Goal: Information Seeking & Learning: Learn about a topic

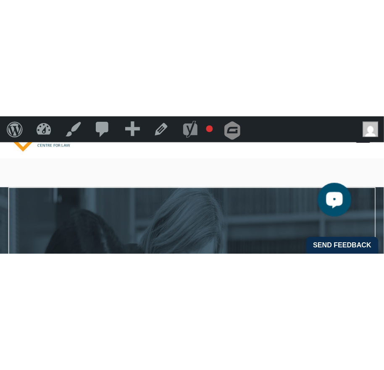
scroll to position [18, 0]
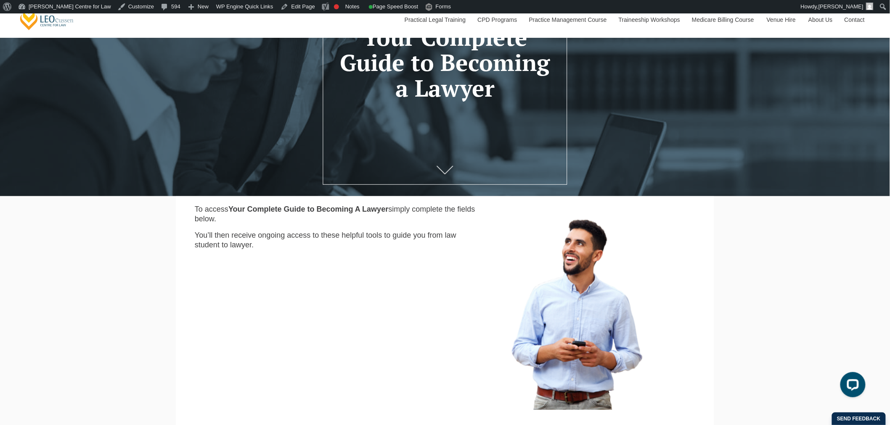
scroll to position [187, 0]
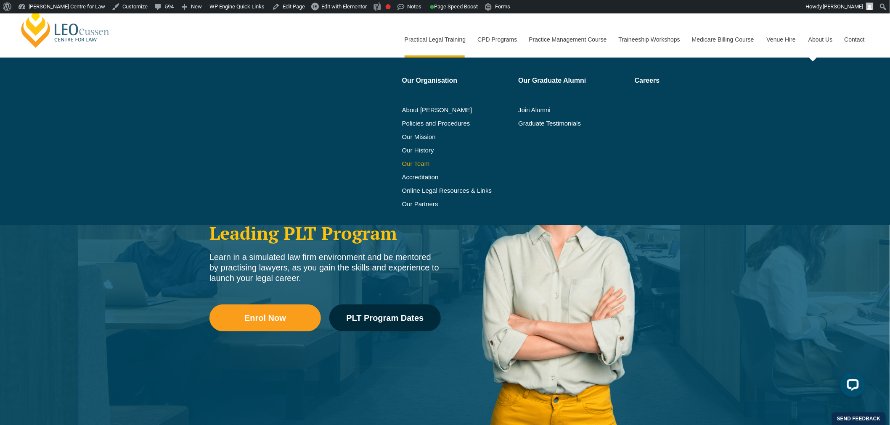
click at [427, 161] on link "Our Team" at bounding box center [457, 164] width 111 height 7
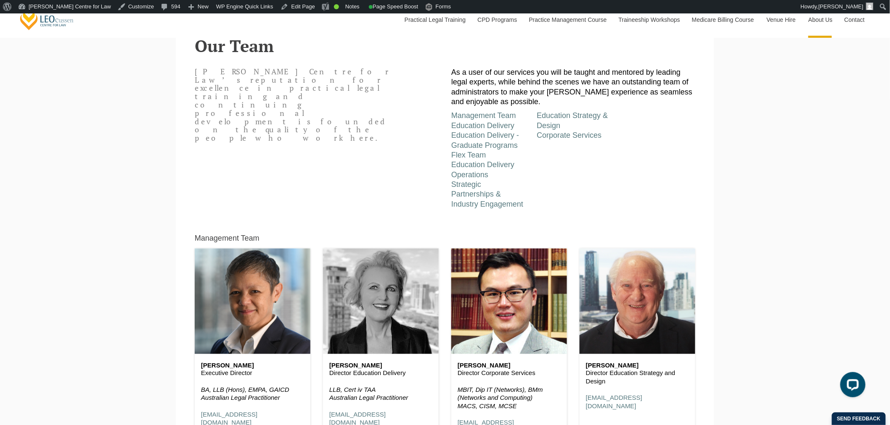
scroll to position [467, 0]
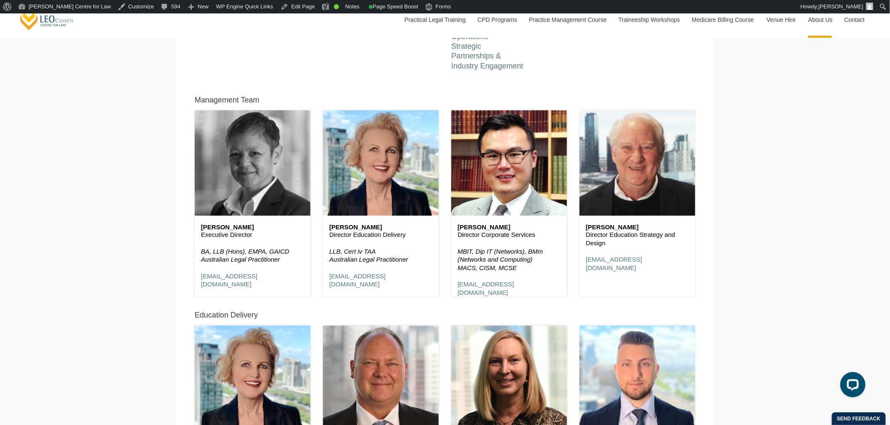
drag, startPoint x: 299, startPoint y: 175, endPoint x: 301, endPoint y: 182, distance: 6.8
click at [299, 175] on header at bounding box center [253, 163] width 116 height 105
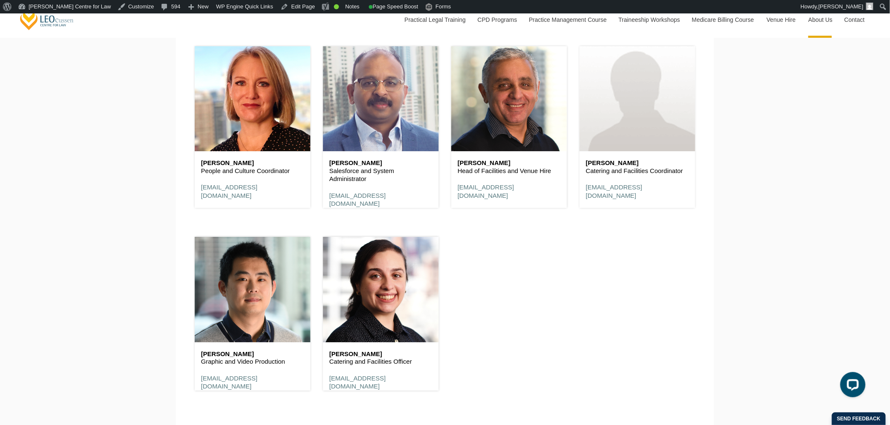
scroll to position [5091, 0]
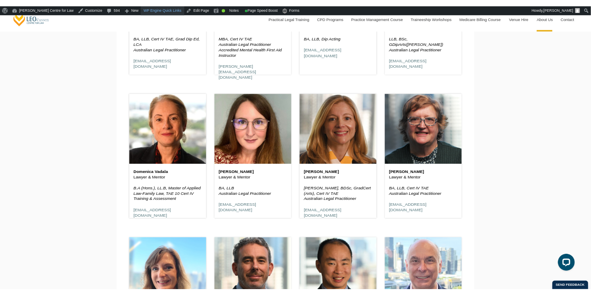
scroll to position [1451, 0]
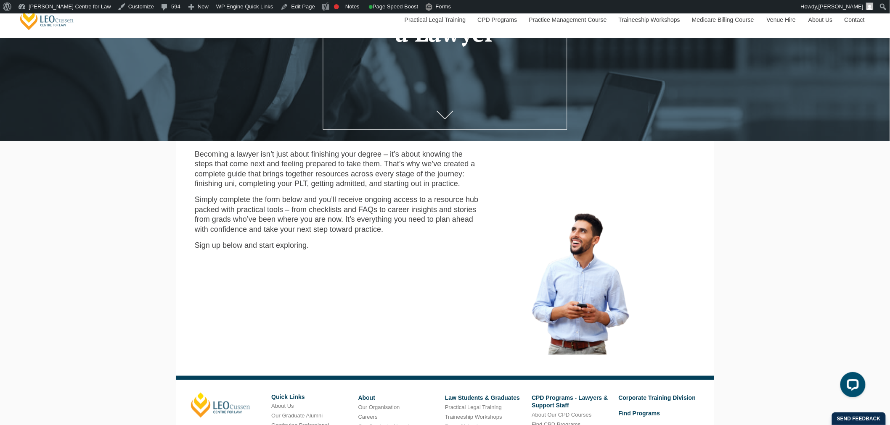
scroll to position [187, 0]
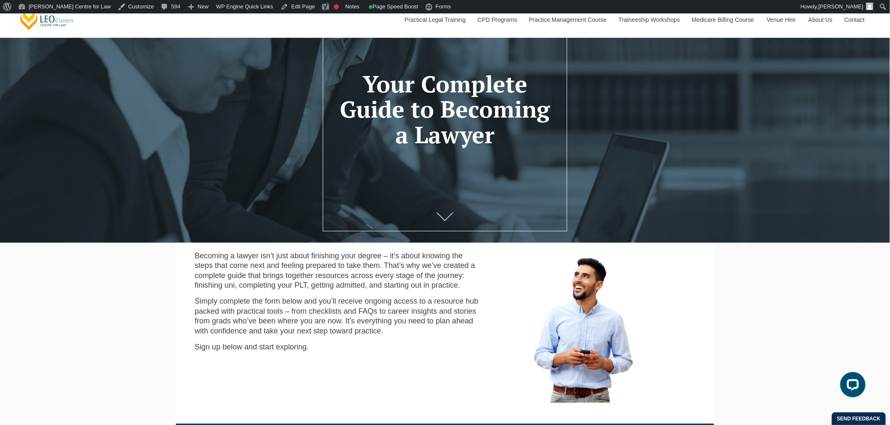
scroll to position [93, 0]
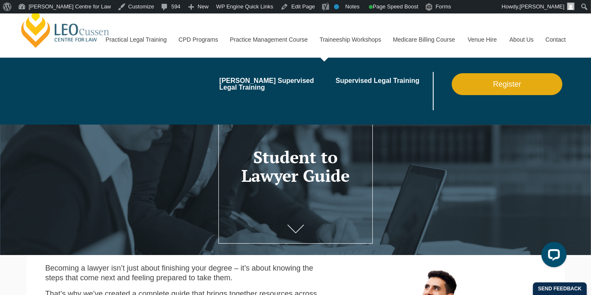
click at [333, 27] on link "Traineeship Workshops" at bounding box center [349, 39] width 73 height 36
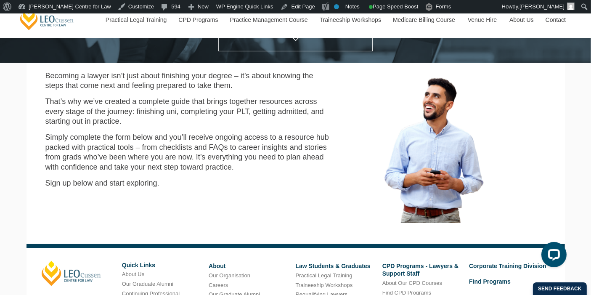
scroll to position [193, 0]
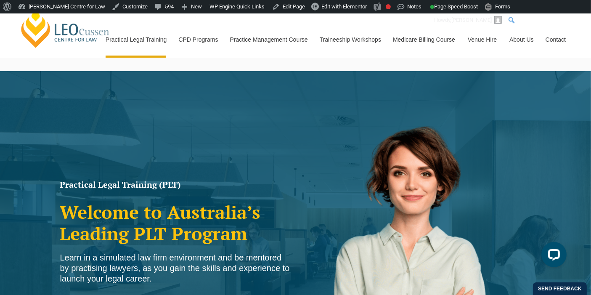
click at [581, 7] on div "Skip to toolbar About WordPress About WordPress Get Involved WordPress.org Docu…" at bounding box center [295, 6] width 591 height 13
type input "Our team"
click input "Search" at bounding box center [0, 0] width 0 height 0
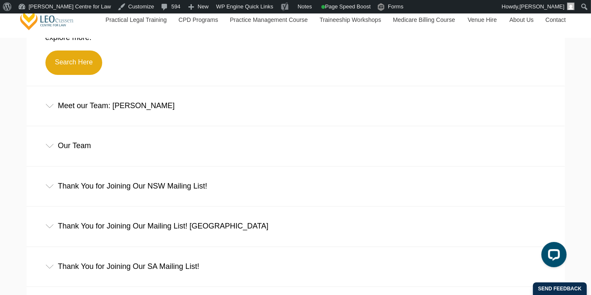
scroll to position [338, 0]
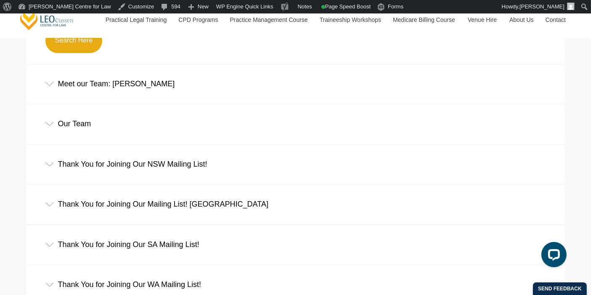
click at [147, 124] on div "Our Team" at bounding box center [295, 123] width 538 height 39
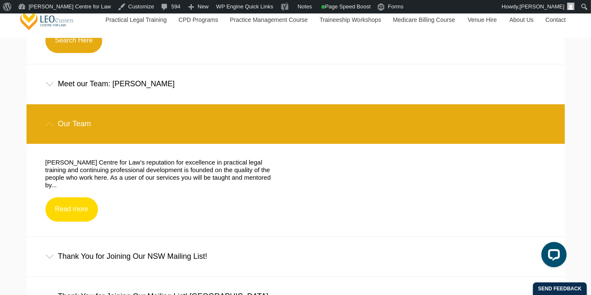
click at [79, 197] on link "Read more" at bounding box center [71, 209] width 53 height 24
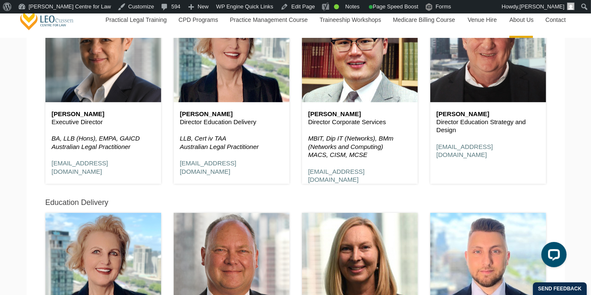
scroll to position [492, 0]
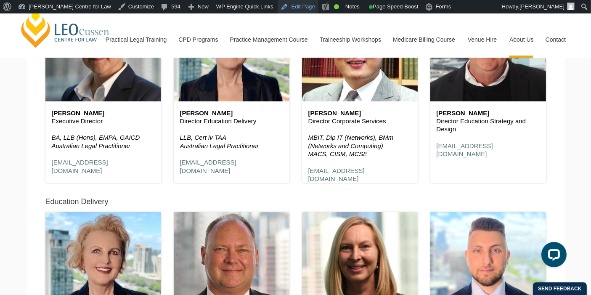
click at [287, 9] on link "Edit Page" at bounding box center [297, 6] width 41 height 13
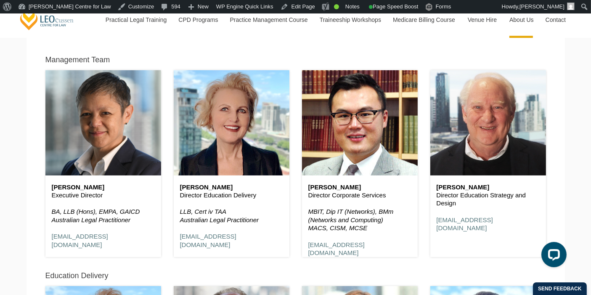
scroll to position [422, 0]
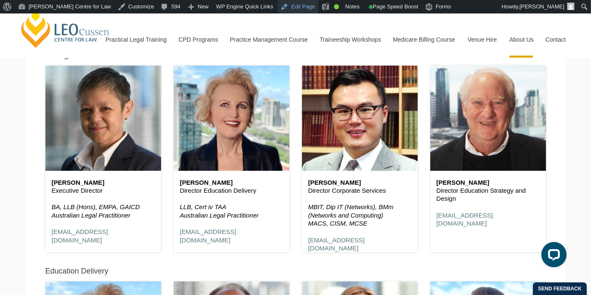
click at [277, 11] on link "Edit Page" at bounding box center [297, 6] width 41 height 13
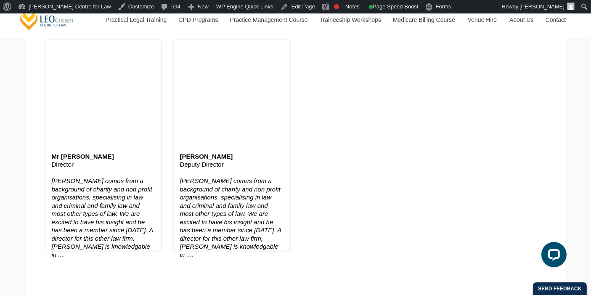
scroll to position [347, 0]
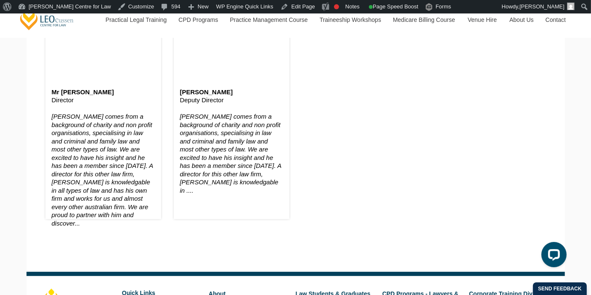
scroll to position [415, 0]
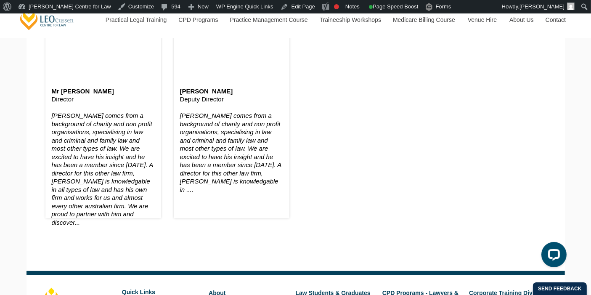
click at [104, 156] on em "[PERSON_NAME] comes from a background of charity and non profit organisations, …" at bounding box center [102, 169] width 101 height 114
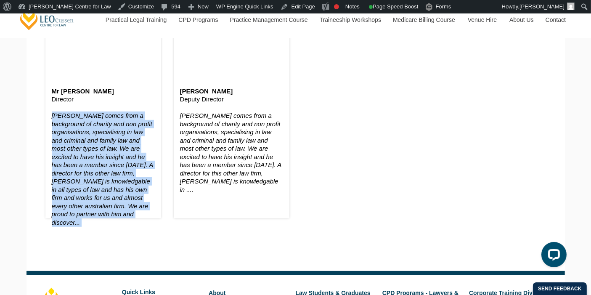
click at [104, 156] on em "[PERSON_NAME] comes from a background of charity and non profit organisations, …" at bounding box center [102, 169] width 101 height 114
copy div "[PERSON_NAME] comes from a background of charity and non profit organisations, …"
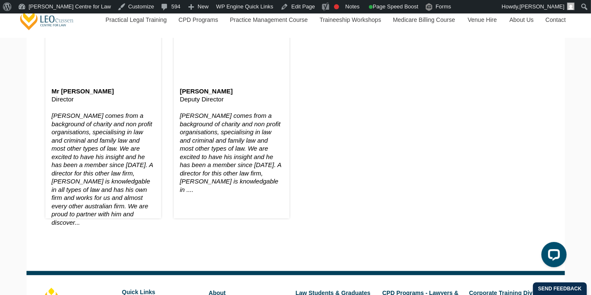
click at [295, 154] on div "[PERSON_NAME] Deputy Director [PERSON_NAME] comes from a background of charity …" at bounding box center [231, 92] width 128 height 273
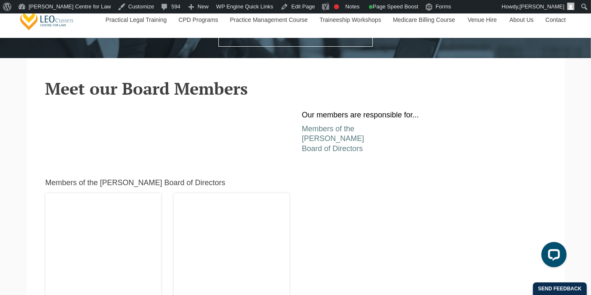
scroll to position [197, 0]
